Goal: Transaction & Acquisition: Subscribe to service/newsletter

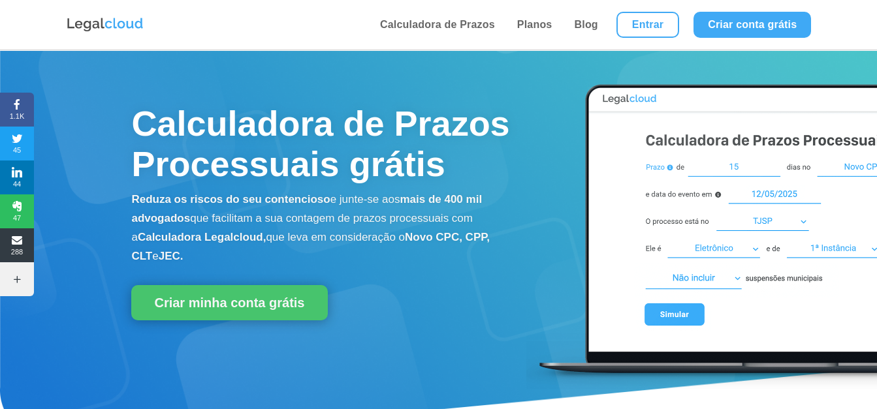
click at [541, 29] on link "Planos" at bounding box center [534, 25] width 43 height 50
click at [667, 29] on link "Entrar" at bounding box center [648, 25] width 63 height 26
